Goal: Transaction & Acquisition: Purchase product/service

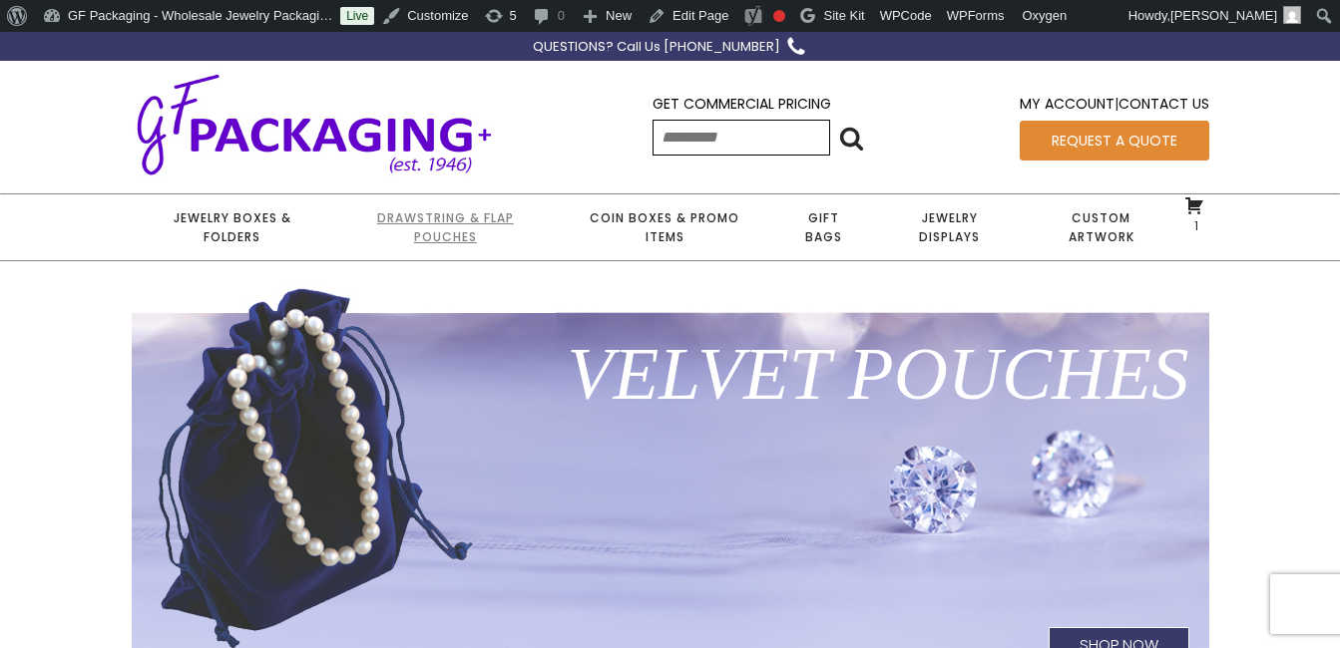
click at [426, 217] on link "Drawstring & Flap Pouches" at bounding box center [445, 228] width 224 height 66
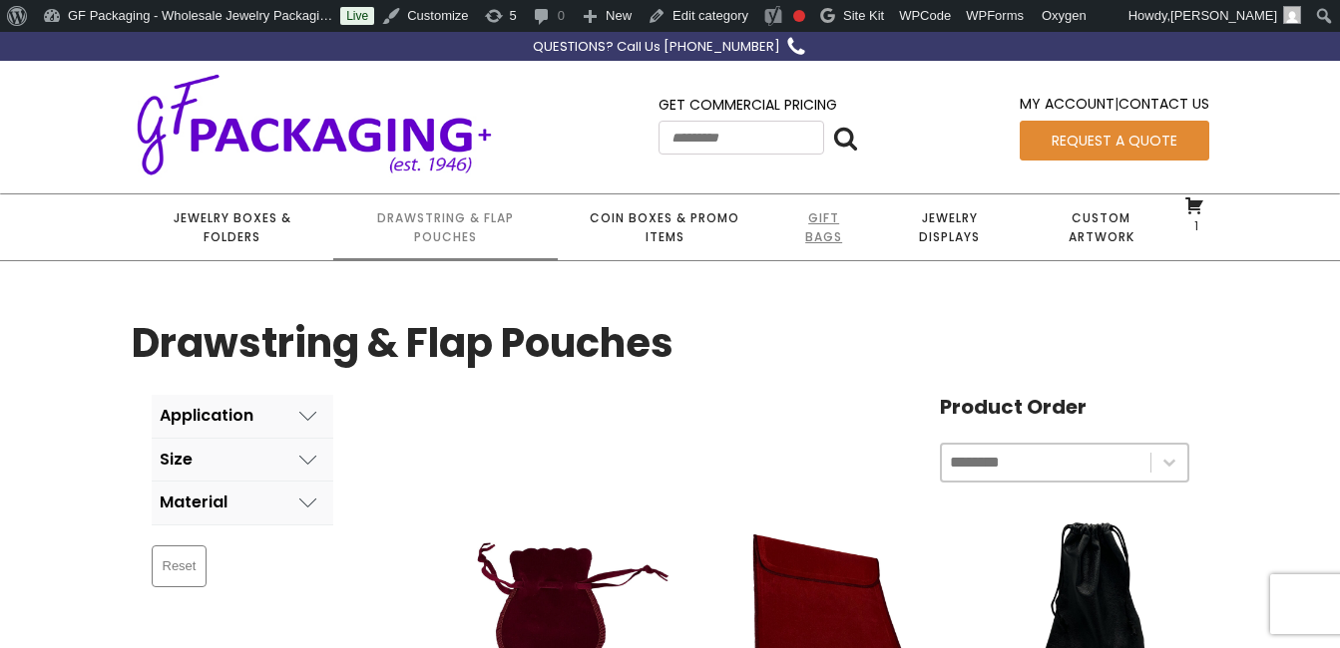
click at [813, 216] on link "Gift Bags" at bounding box center [823, 228] width 103 height 66
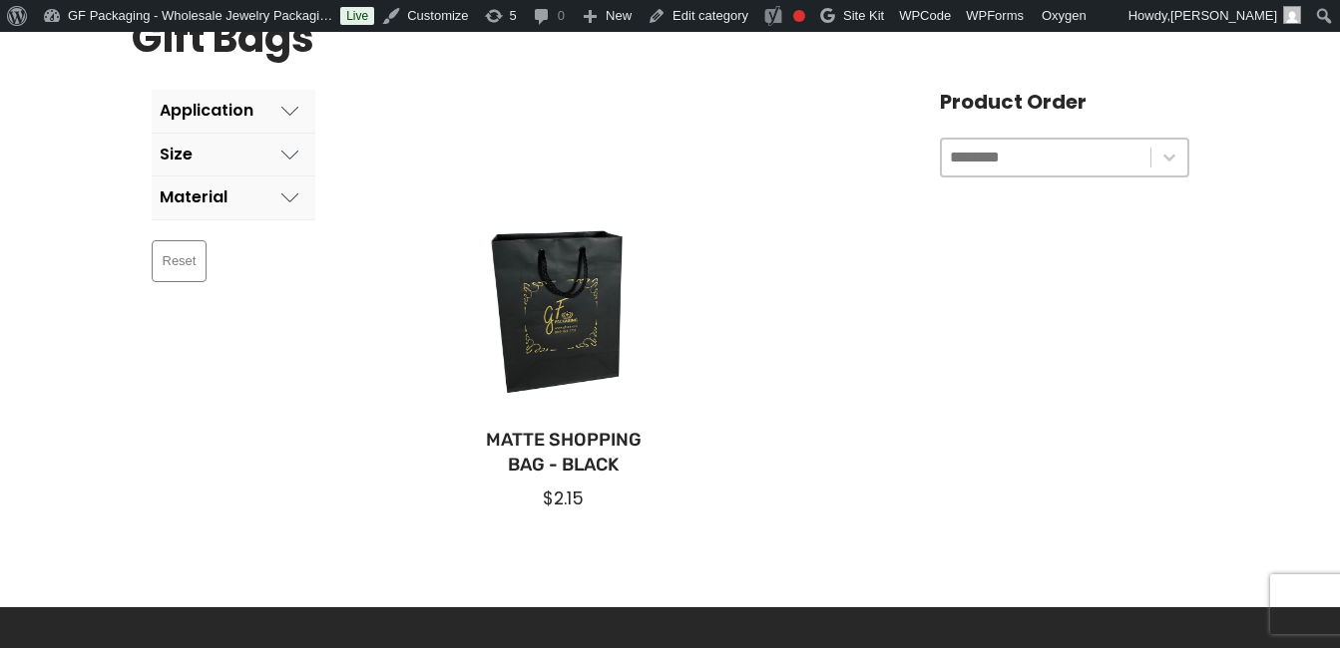
scroll to position [299, 0]
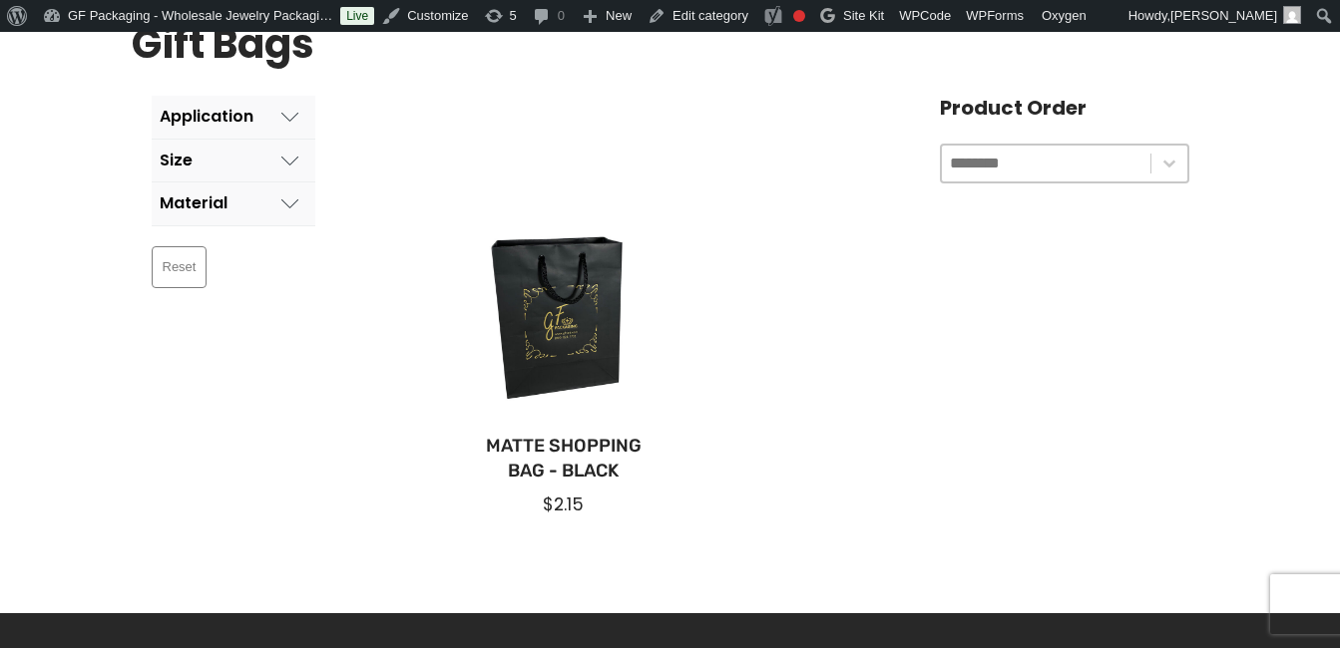
click at [299, 160] on icon at bounding box center [290, 161] width 18 height 18
click at [294, 117] on icon at bounding box center [290, 117] width 18 height 18
click at [298, 270] on icon at bounding box center [290, 269] width 18 height 18
click at [298, 199] on icon at bounding box center [290, 204] width 18 height 18
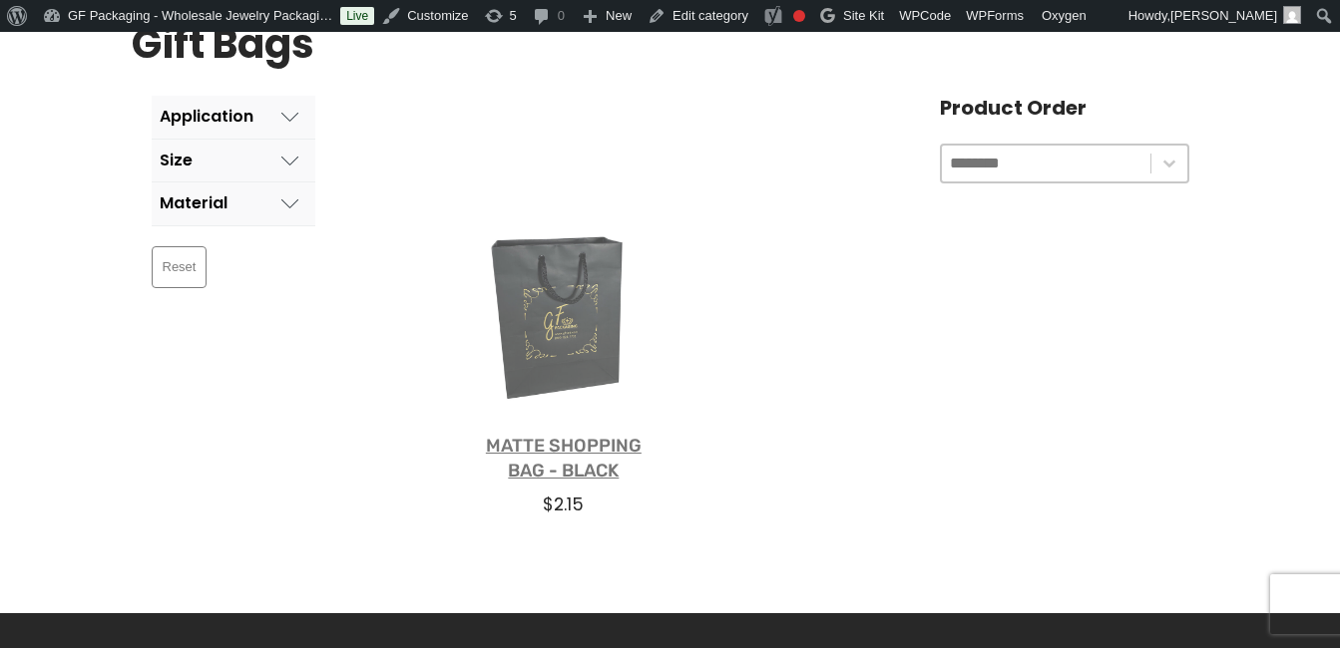
click at [599, 448] on link "Matte Shopping Bag - Black" at bounding box center [564, 459] width 193 height 50
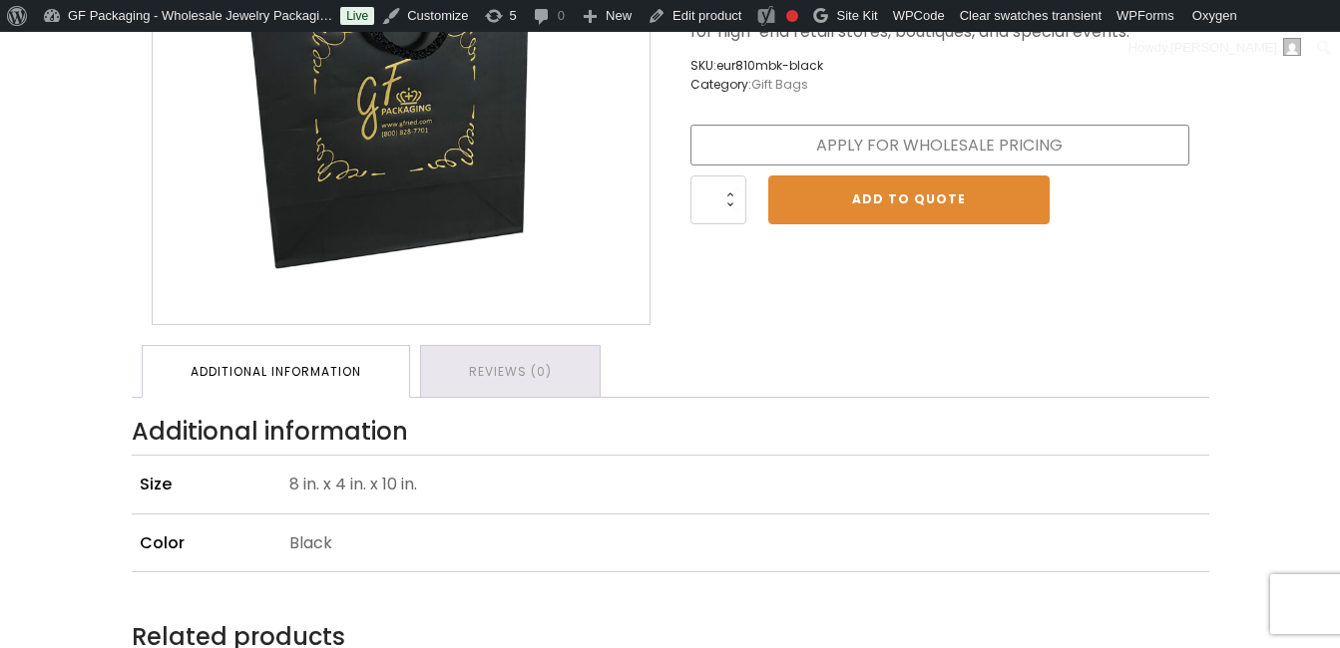
scroll to position [199, 0]
